Goal: Task Accomplishment & Management: Manage account settings

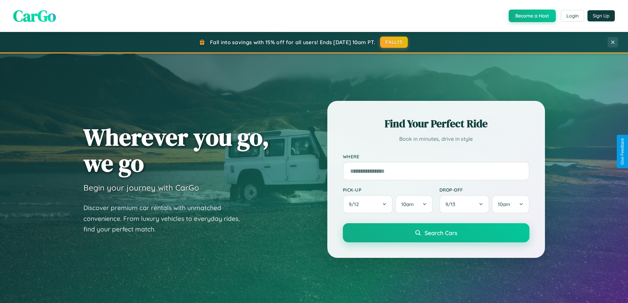
scroll to position [284, 0]
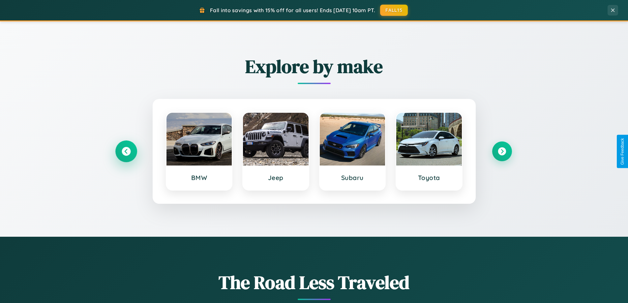
click at [126, 151] on icon at bounding box center [126, 151] width 9 height 9
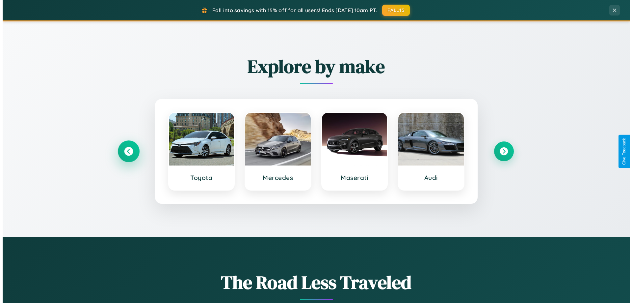
scroll to position [0, 0]
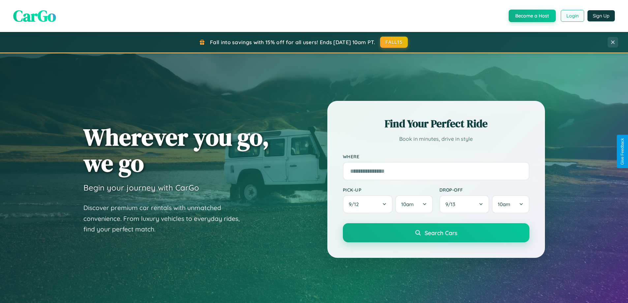
click at [572, 16] on button "Login" at bounding box center [571, 16] width 23 height 12
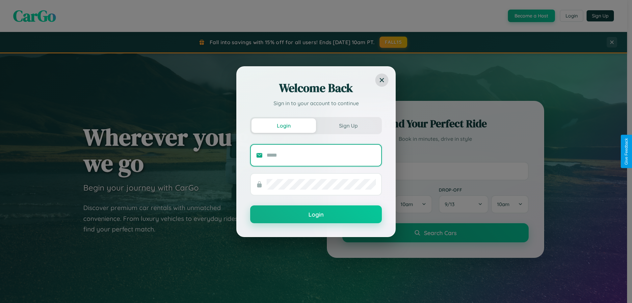
click at [322, 155] on input "text" at bounding box center [321, 155] width 109 height 11
type input "**********"
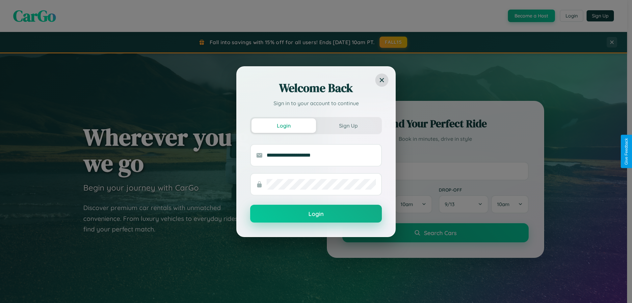
click at [316, 214] on button "Login" at bounding box center [316, 214] width 132 height 18
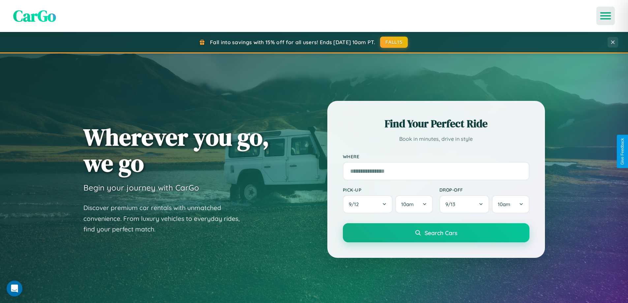
click at [605, 16] on icon "Open menu" at bounding box center [606, 16] width 10 height 6
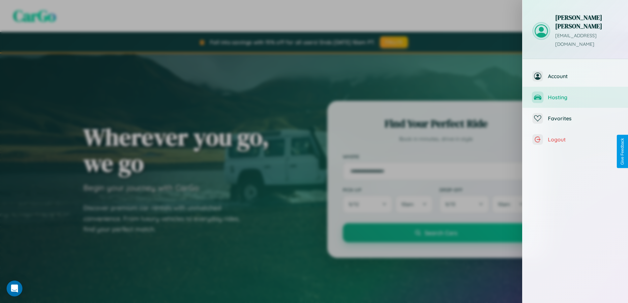
click at [575, 94] on span "Hosting" at bounding box center [582, 97] width 70 height 7
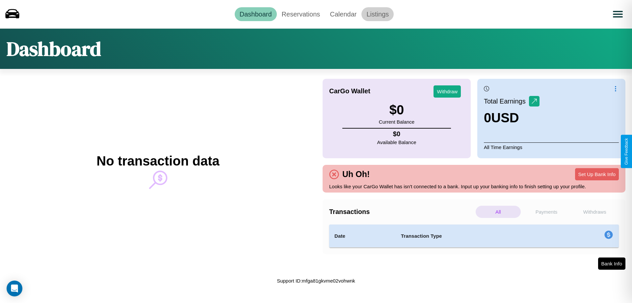
click at [378, 14] on link "Listings" at bounding box center [378, 14] width 32 height 14
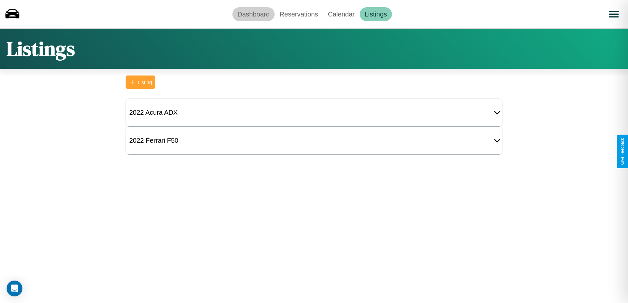
click at [253, 14] on link "Dashboard" at bounding box center [253, 14] width 42 height 14
